Goal: Information Seeking & Learning: Compare options

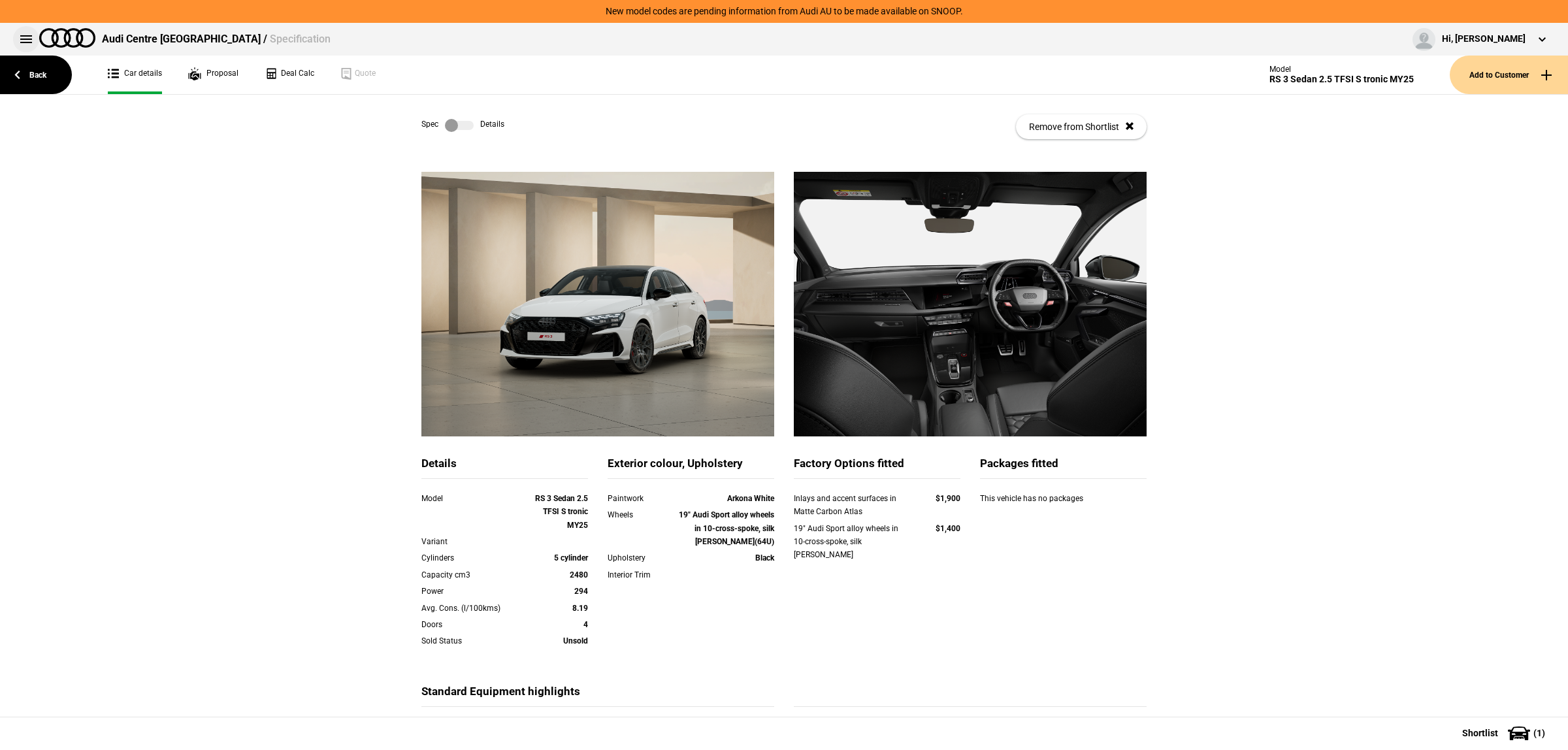
click at [15, 40] on button at bounding box center [26, 39] width 26 height 26
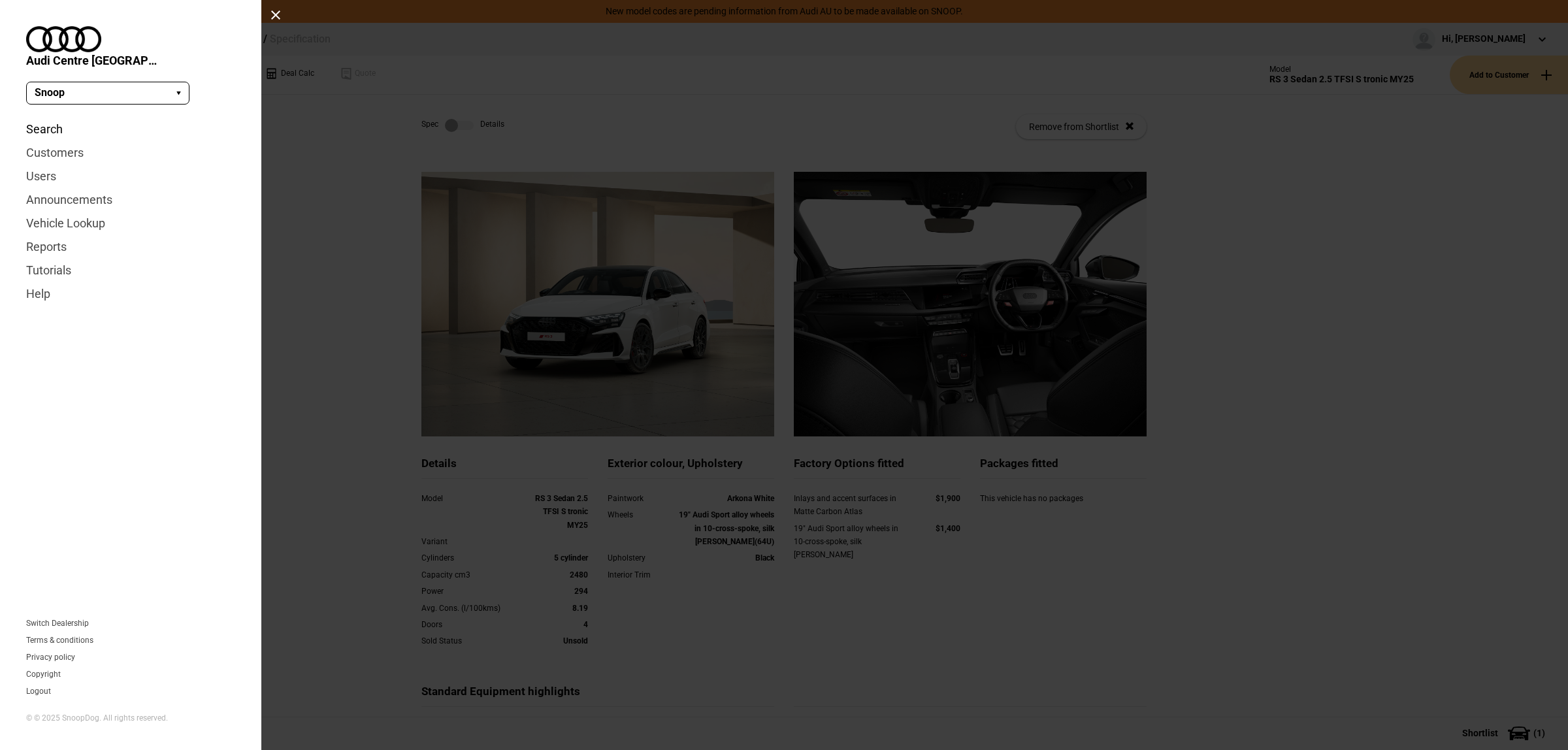
click at [54, 117] on link "Search" at bounding box center [130, 128] width 209 height 23
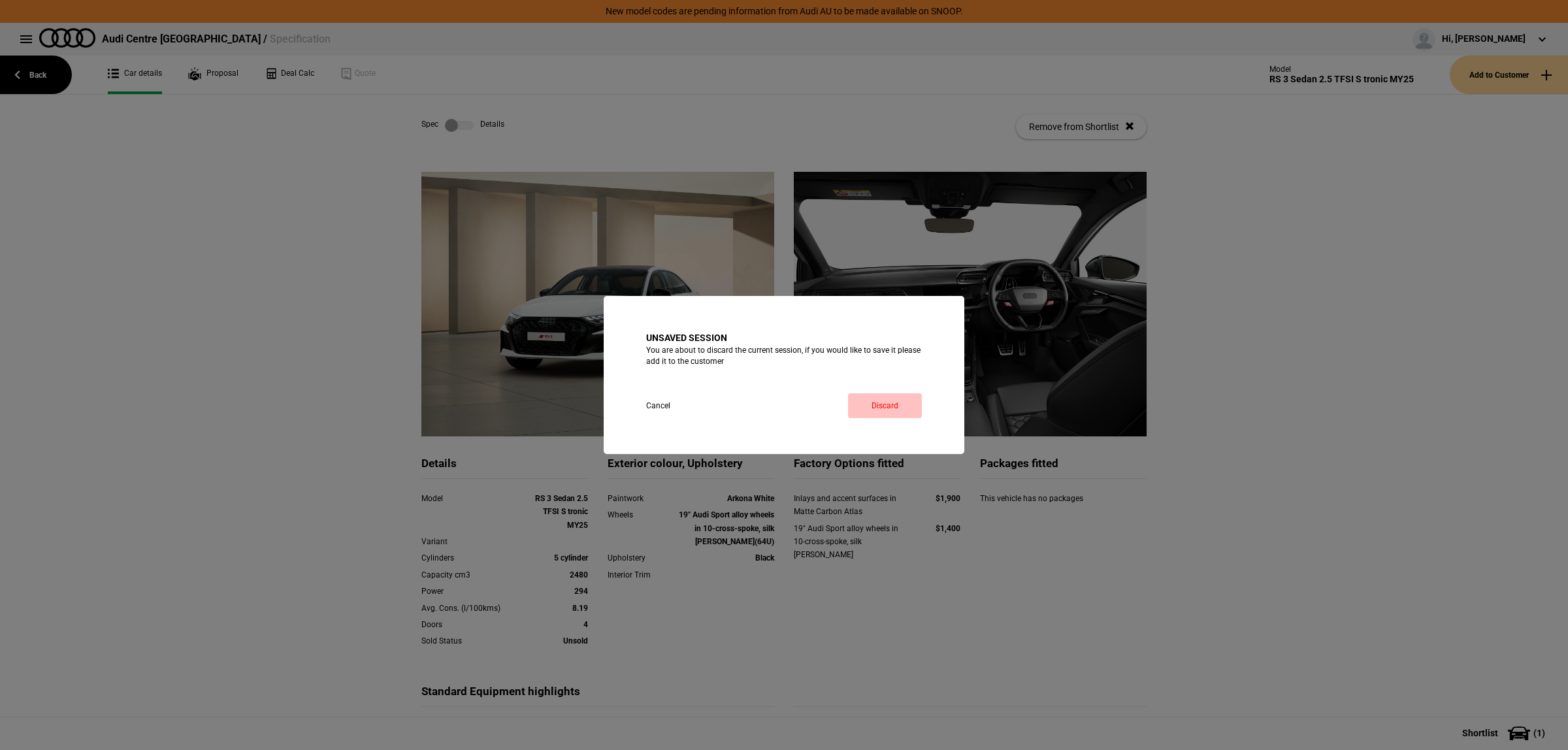
click at [876, 409] on link "Discard" at bounding box center [884, 406] width 74 height 25
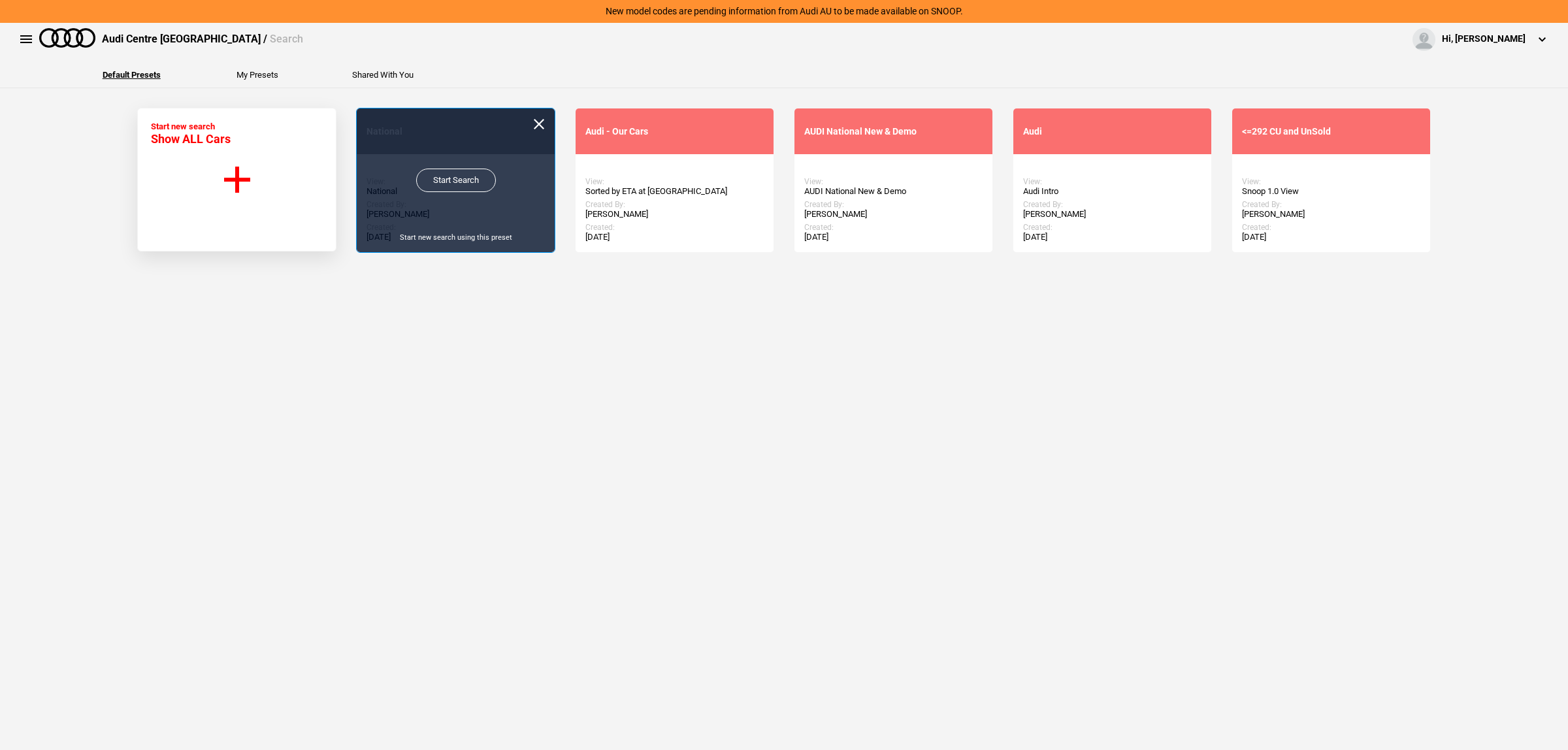
click at [449, 181] on link "Start Search" at bounding box center [456, 180] width 80 height 23
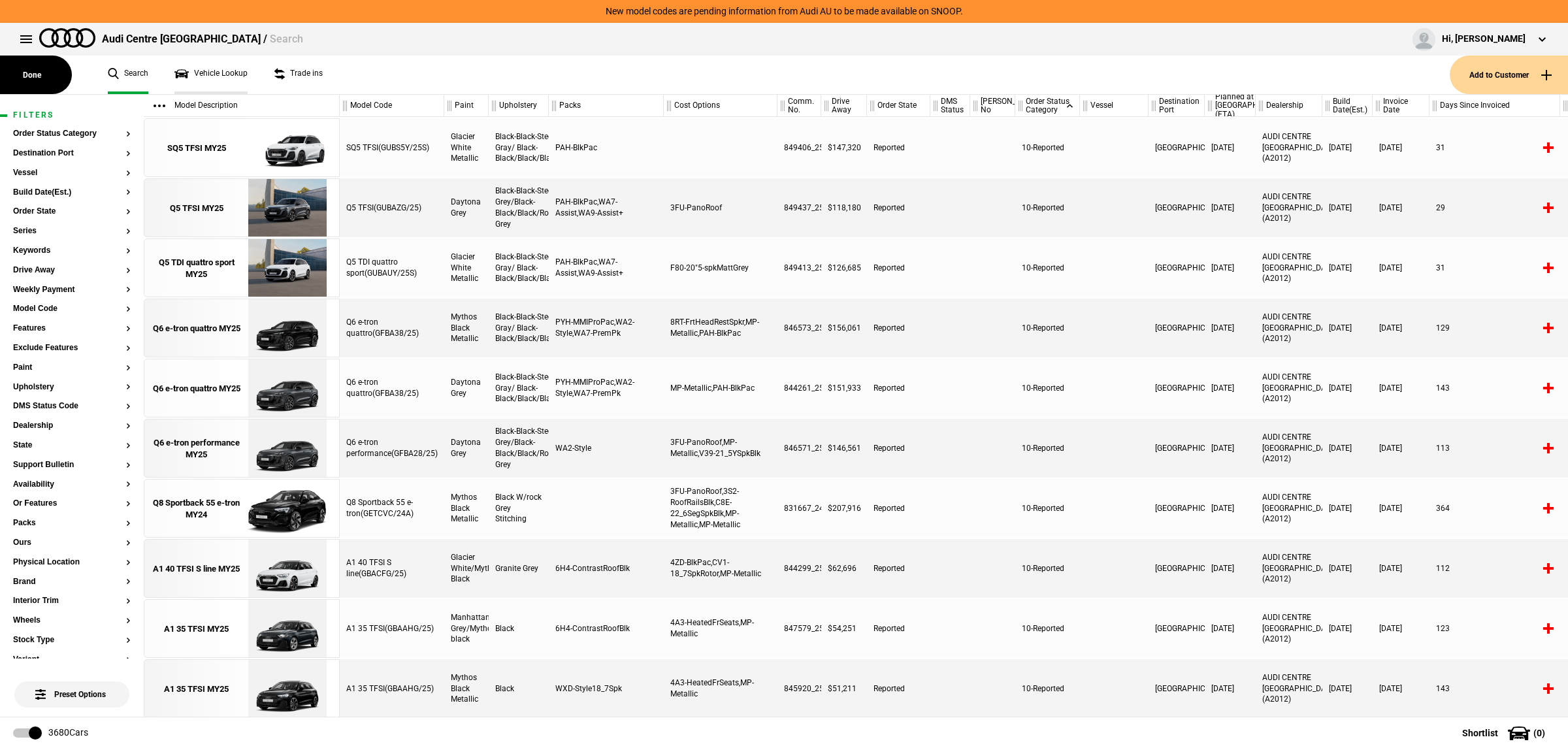
click at [203, 80] on link "Vehicle Lookup" at bounding box center [210, 74] width 74 height 38
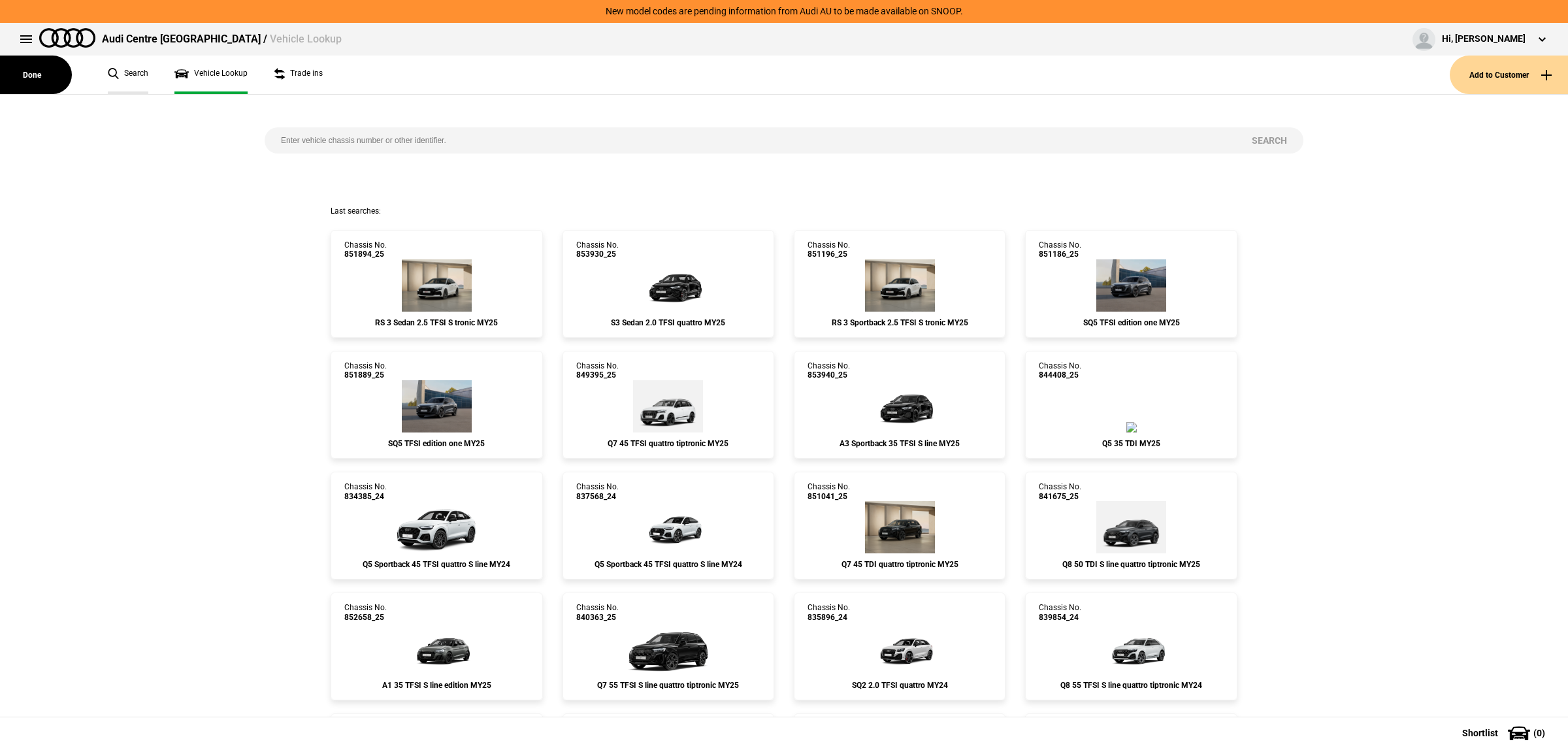
click at [137, 75] on link "Search" at bounding box center [128, 74] width 41 height 38
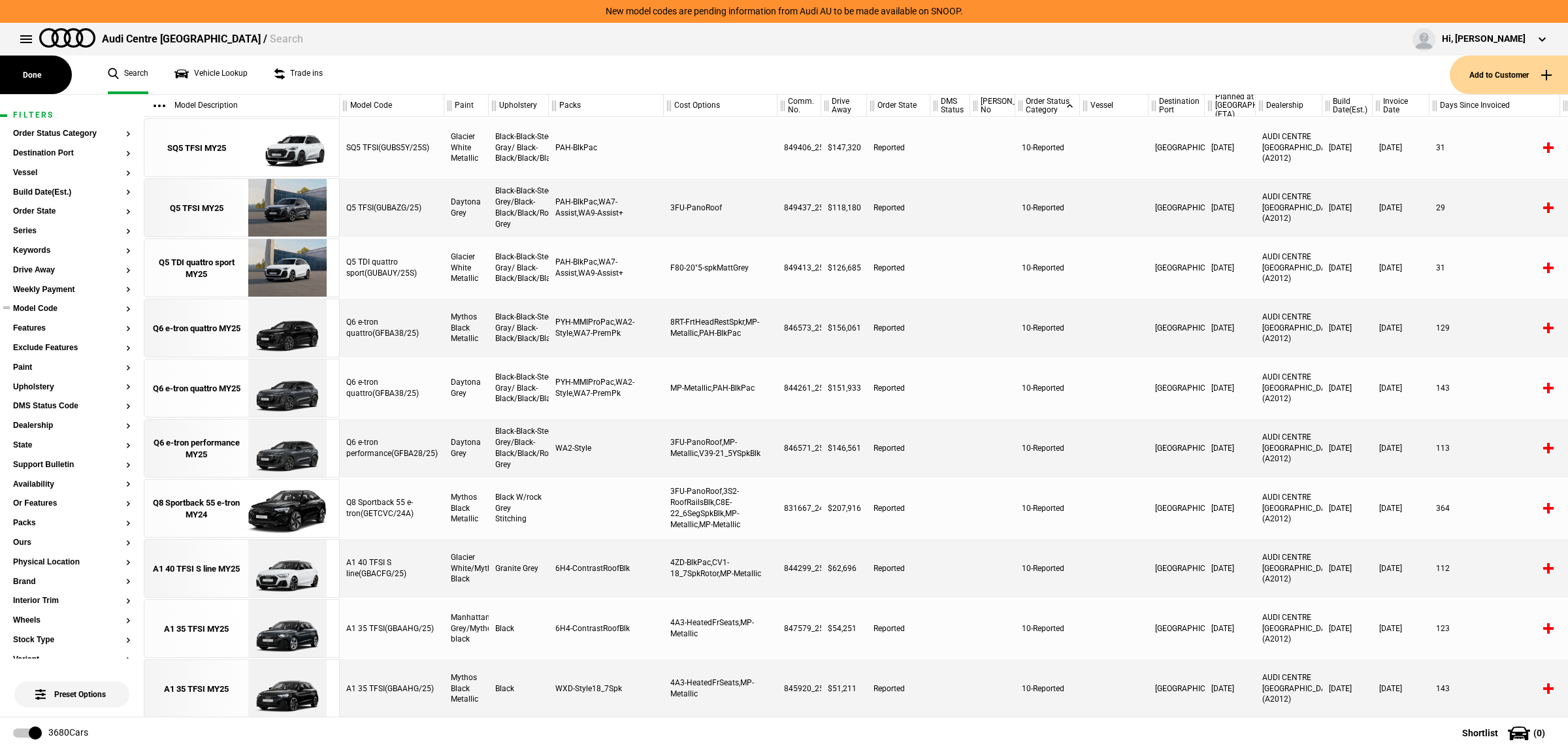
click at [54, 308] on button "Model Code" at bounding box center [72, 309] width 117 height 9
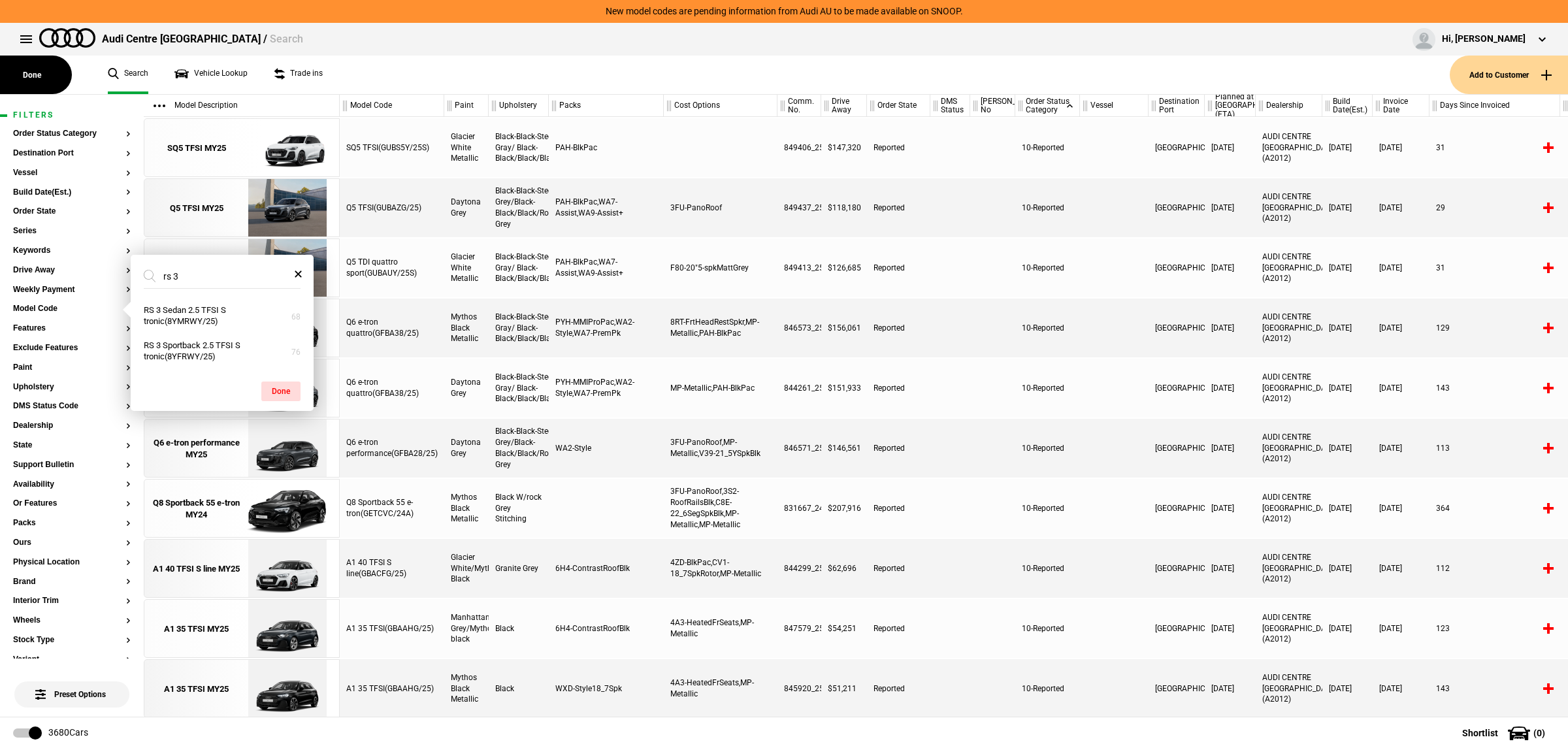
type input "rs 3"
click at [226, 342] on button "RS 3 Sportback 2.5 TFSI S tronic(8YFRWY/25)" at bounding box center [221, 352] width 183 height 35
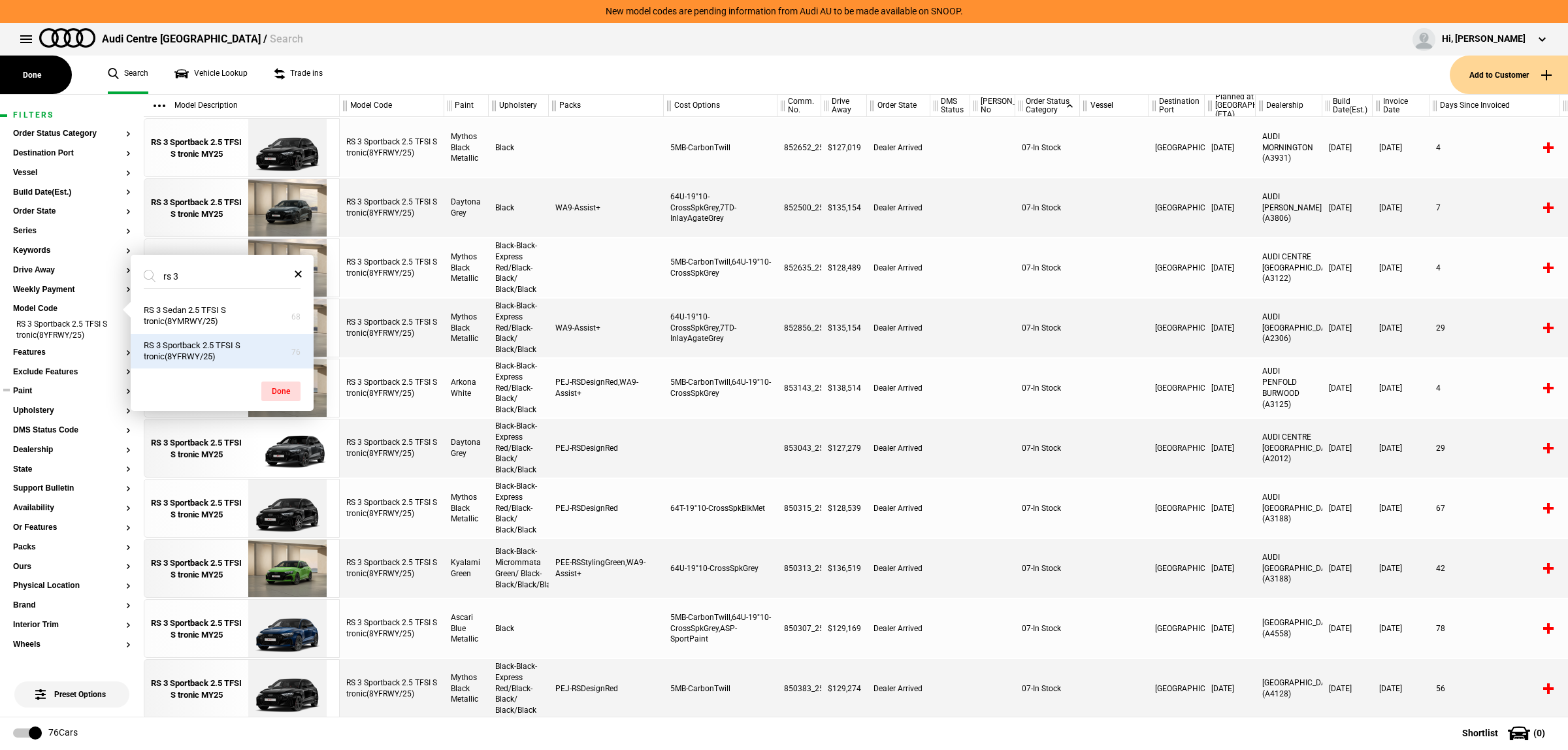
click at [62, 387] on button "Paint" at bounding box center [72, 392] width 117 height 9
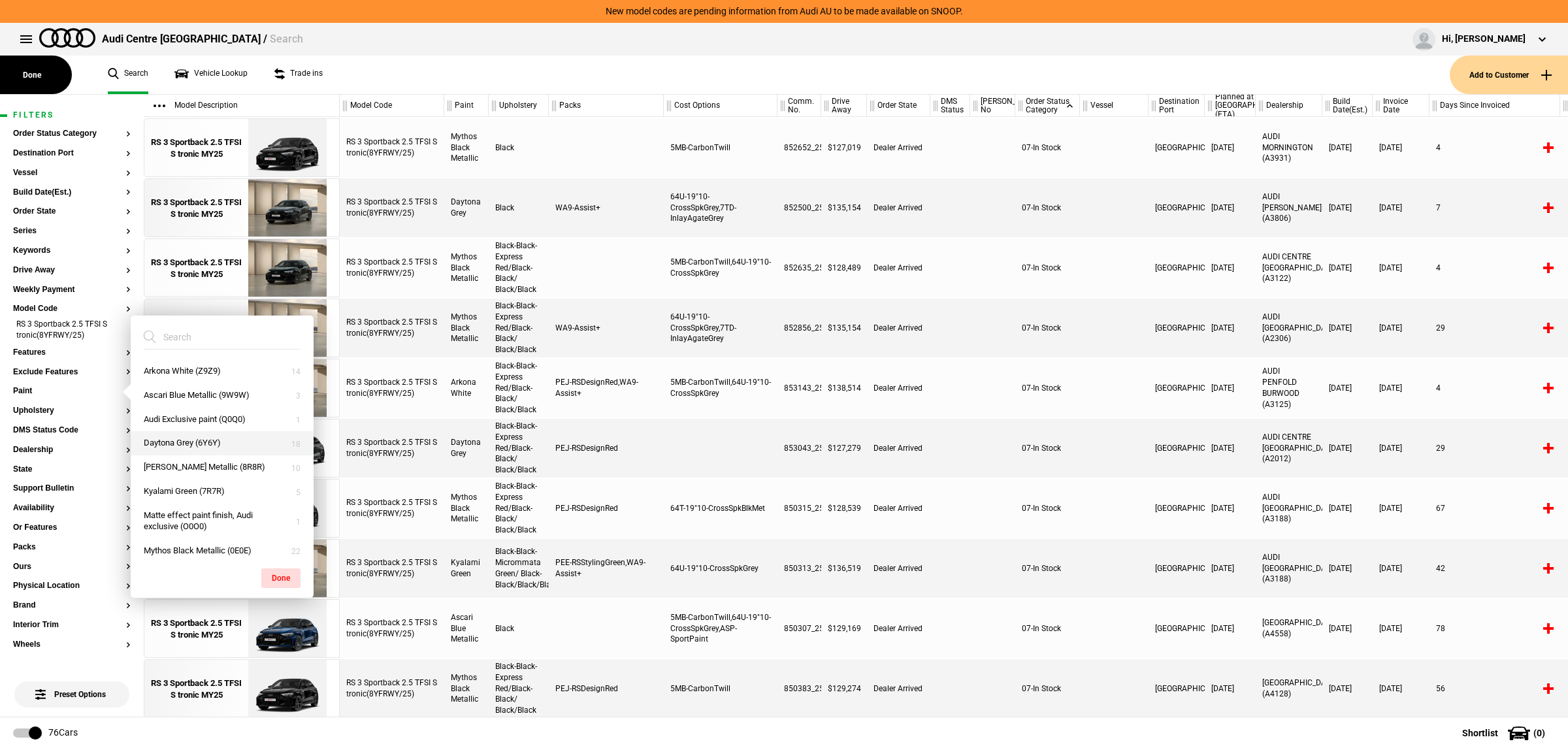
click at [211, 452] on button "Daytona Grey (6Y6Y)" at bounding box center [221, 443] width 183 height 24
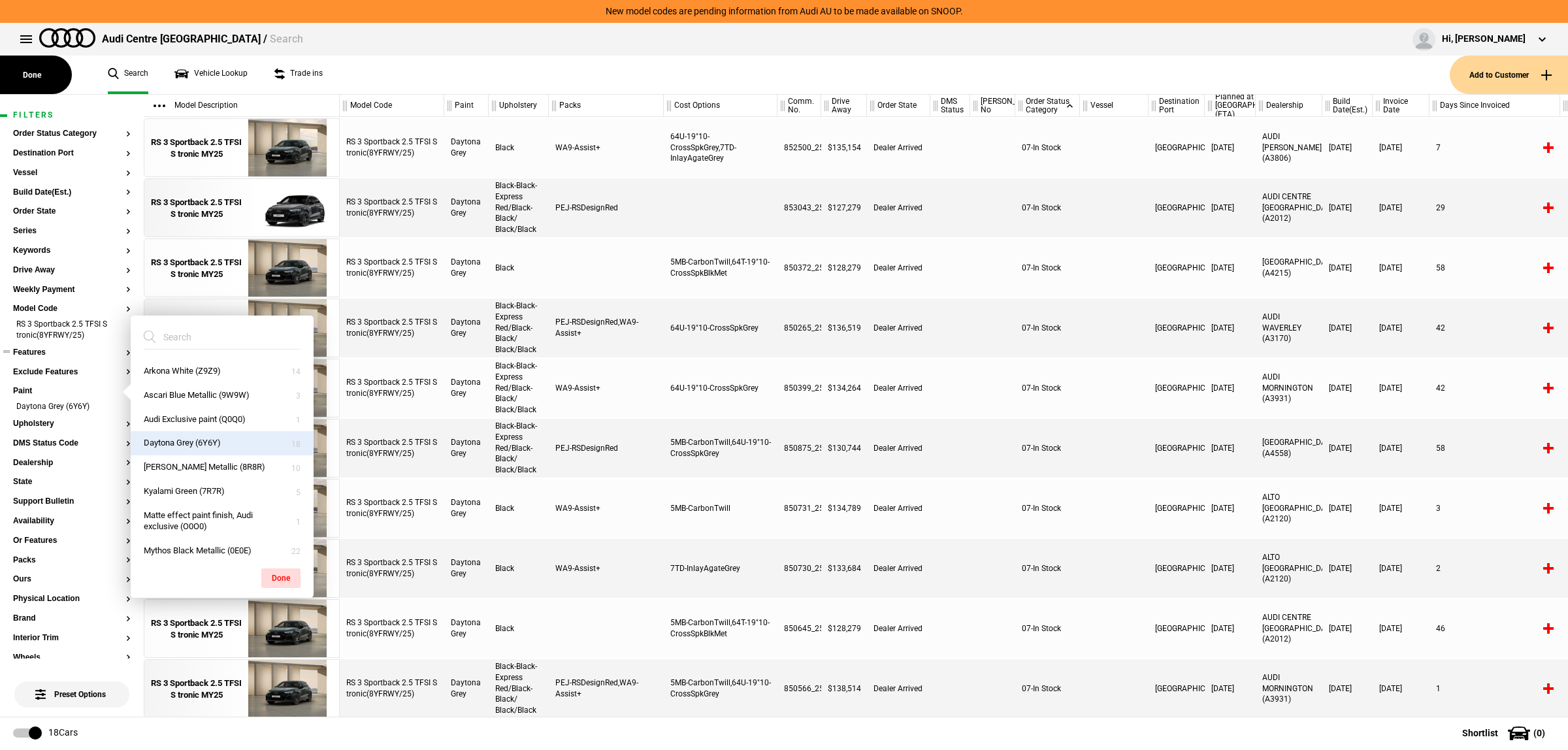
click at [54, 354] on button "Features" at bounding box center [72, 353] width 117 height 9
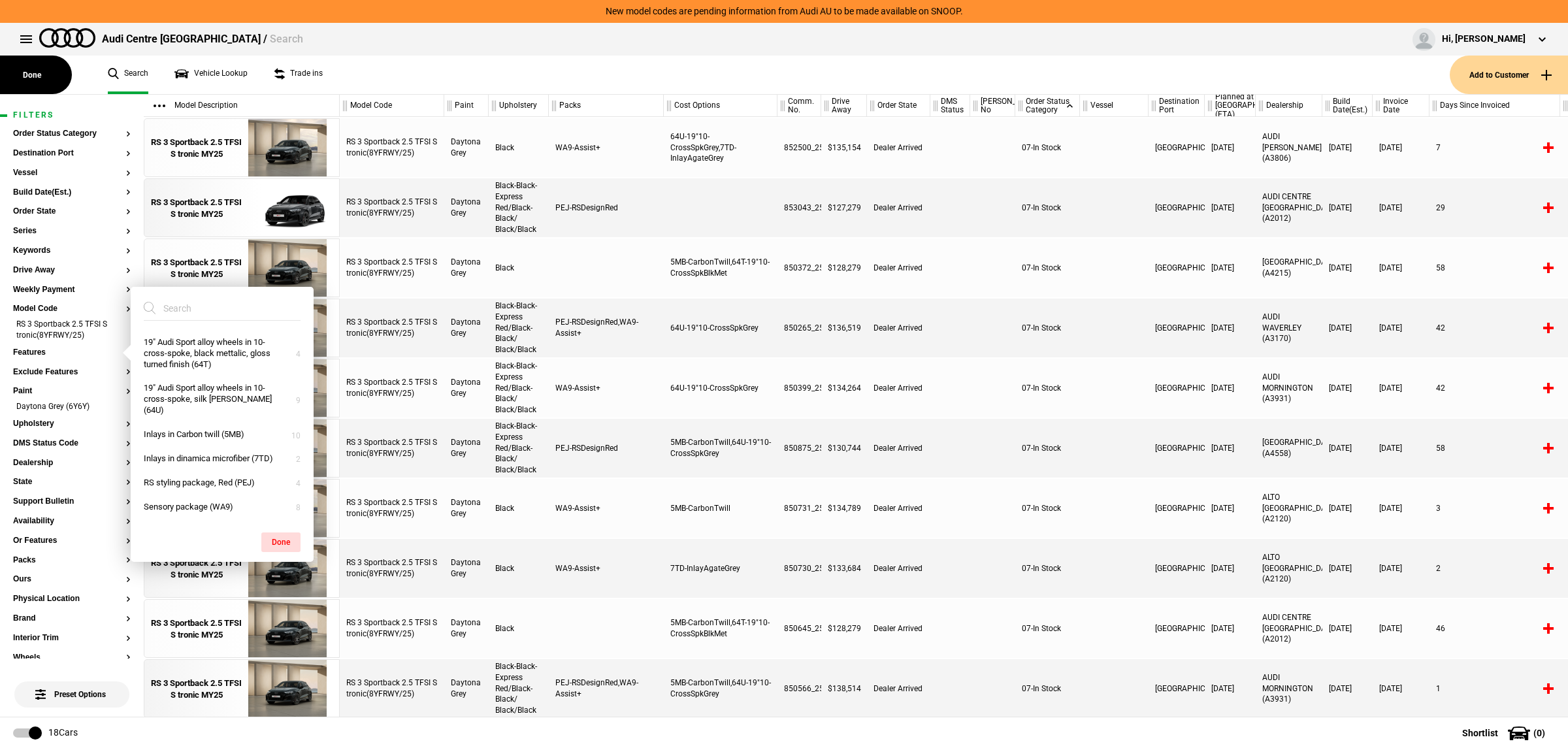
click at [200, 307] on input "search" at bounding box center [214, 308] width 141 height 23
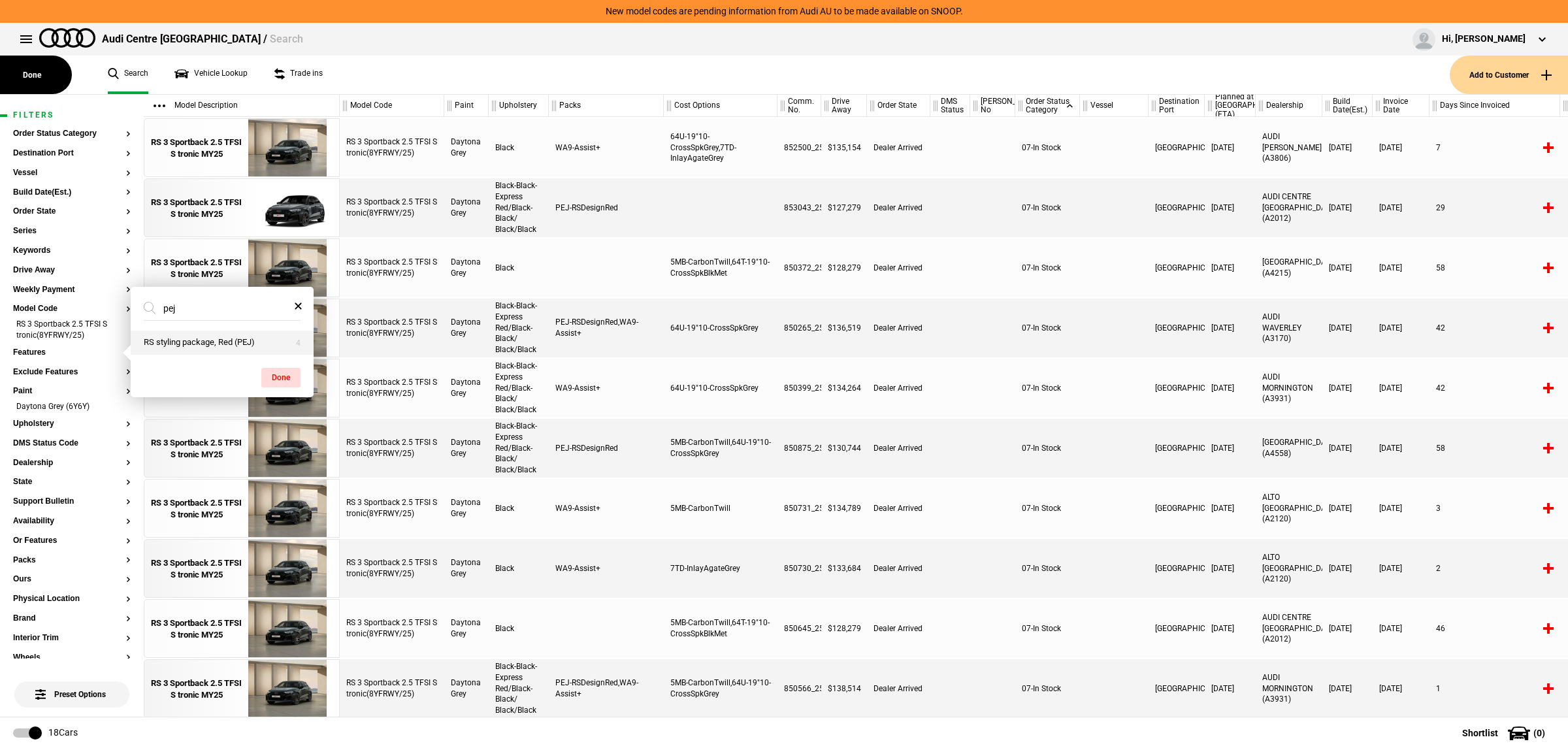
type input "pej"
click at [190, 342] on button "RS styling package, Red (PEJ)" at bounding box center [221, 342] width 183 height 24
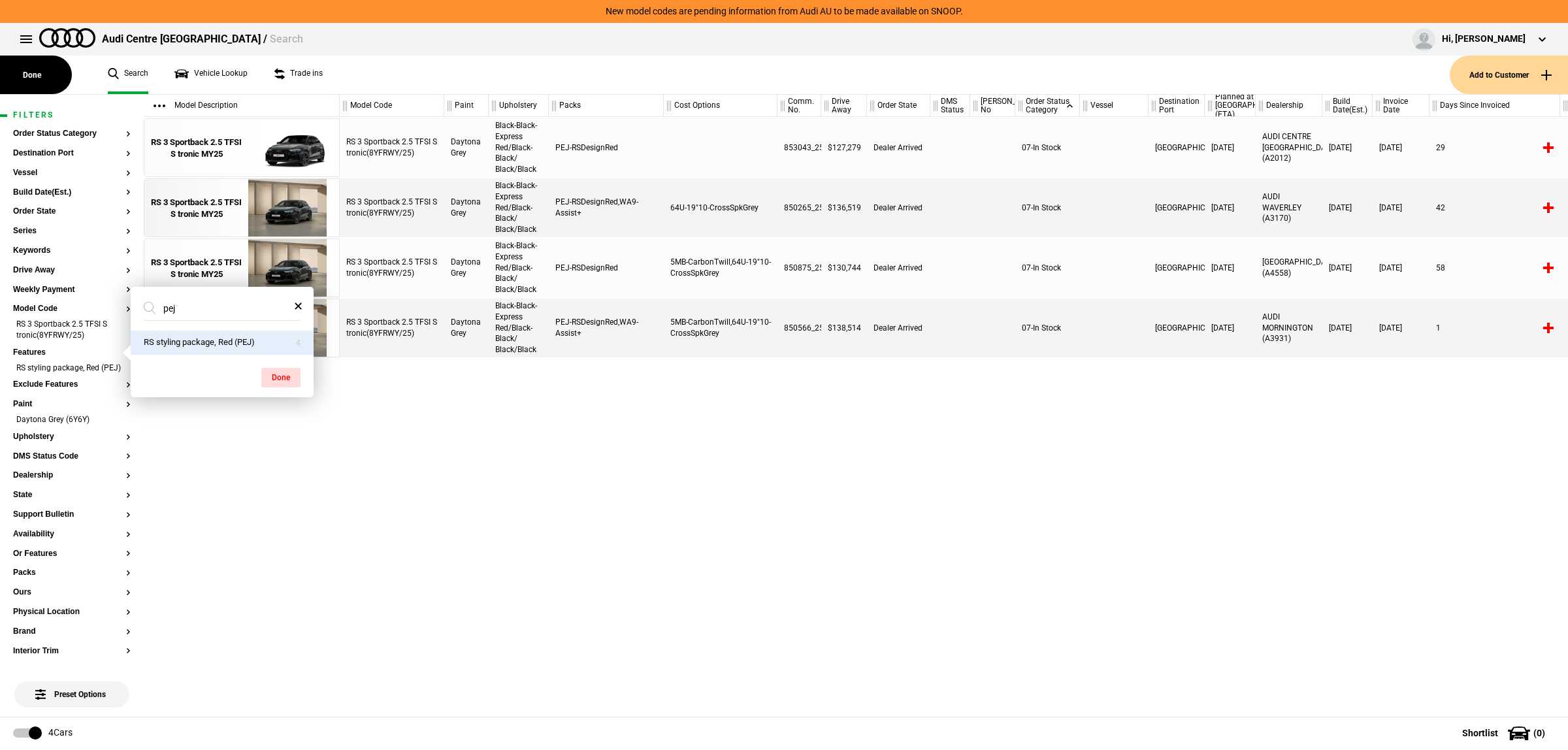
click at [436, 465] on div "RS 3 Sportback 2.5 TFSI S tronic(8YFRWY/25) Daytona Grey Black-Black-Express Re…" at bounding box center [954, 417] width 1228 height 599
